Goal: Task Accomplishment & Management: Manage account settings

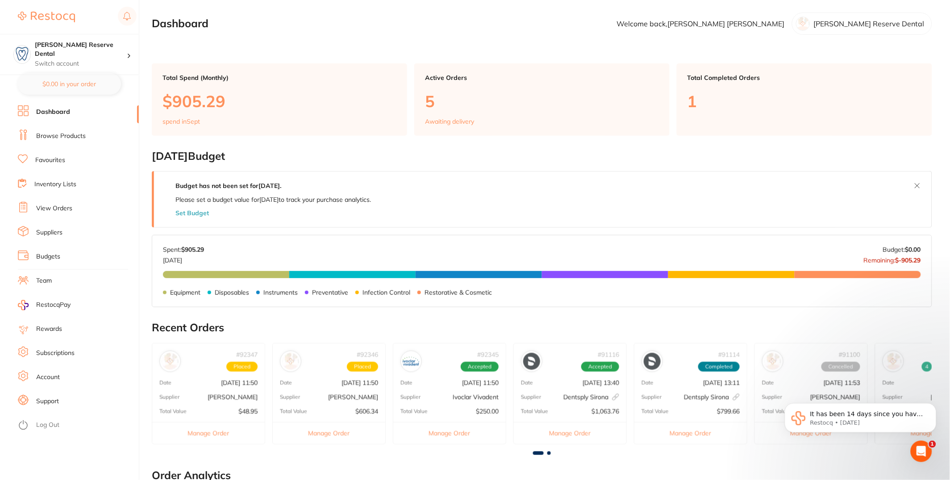
click at [57, 240] on ul "Dashboard Browse Products Favourites Inventory Lists View Orders Suppliers Budg…" at bounding box center [78, 292] width 121 height 375
click at [56, 235] on link "Suppliers" at bounding box center [49, 232] width 26 height 9
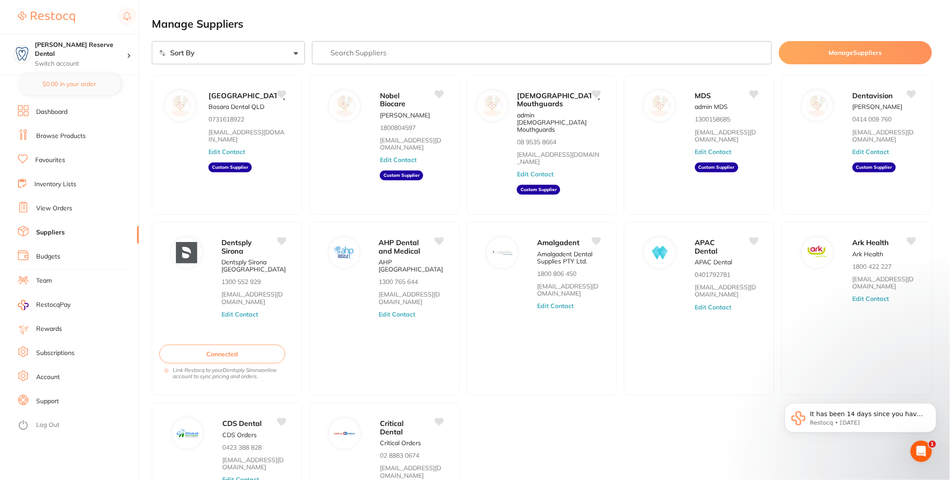
click at [408, 44] on input "search" at bounding box center [542, 52] width 460 height 23
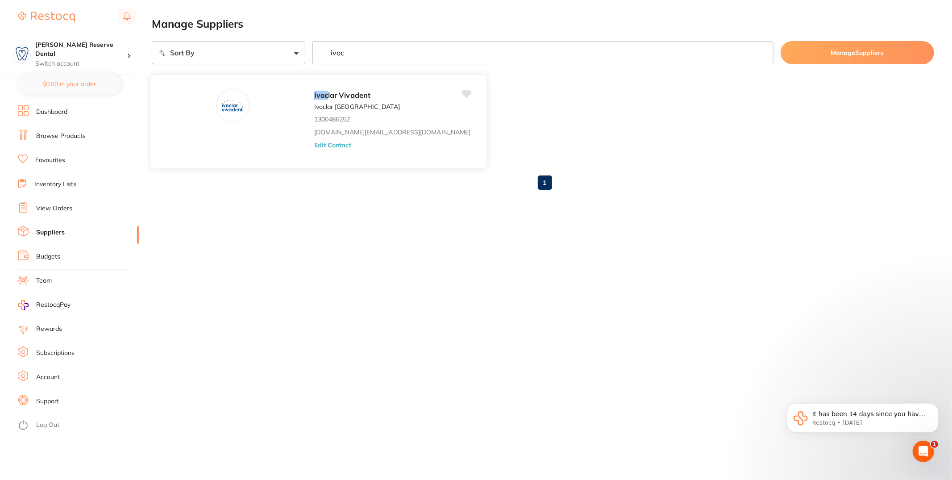
type input "ivoc"
click at [314, 145] on button "Edit Contact" at bounding box center [332, 144] width 37 height 7
